Goal: Find specific page/section: Find specific page/section

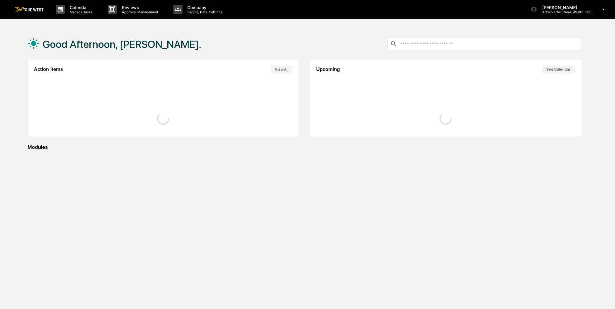
drag, startPoint x: 0, startPoint y: 0, endPoint x: 267, endPoint y: 45, distance: 271.0
click at [267, 45] on div "Good Afternoon, [PERSON_NAME]." at bounding box center [305, 44] width 554 height 30
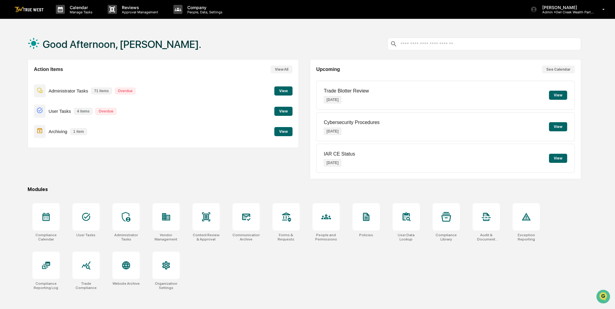
drag, startPoint x: 245, startPoint y: 44, endPoint x: 241, endPoint y: 42, distance: 3.9
click at [241, 42] on div "Good Afternoon, [PERSON_NAME]." at bounding box center [305, 44] width 554 height 30
click at [94, 11] on p "Manage Tasks" at bounding box center [80, 12] width 31 height 4
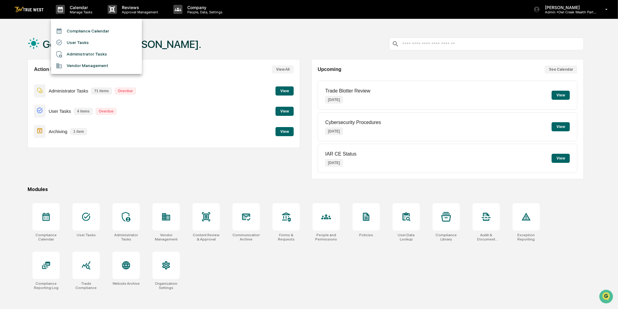
click at [94, 29] on li "Compliance Calendar" at bounding box center [96, 31] width 91 height 12
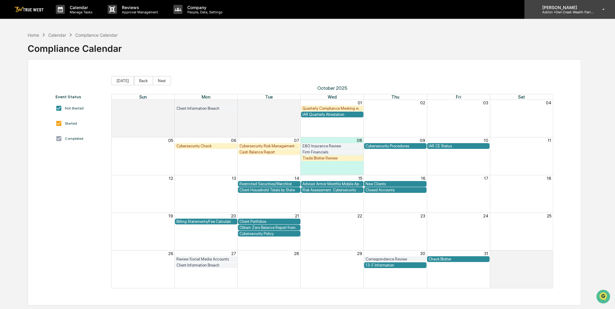
click at [594, 15] on div "[PERSON_NAME] Admin • Owl Creek Wealth Partners" at bounding box center [570, 9] width 91 height 19
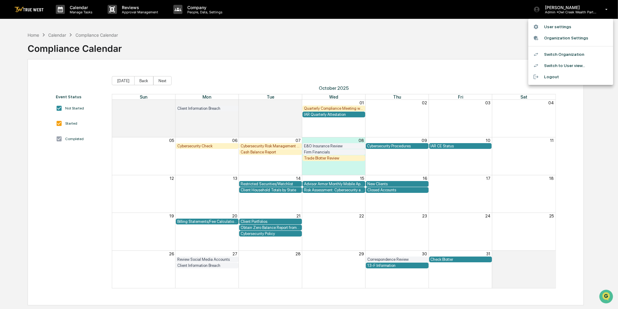
click at [565, 52] on li "Switch Organization" at bounding box center [571, 54] width 85 height 11
